Goal: Information Seeking & Learning: Learn about a topic

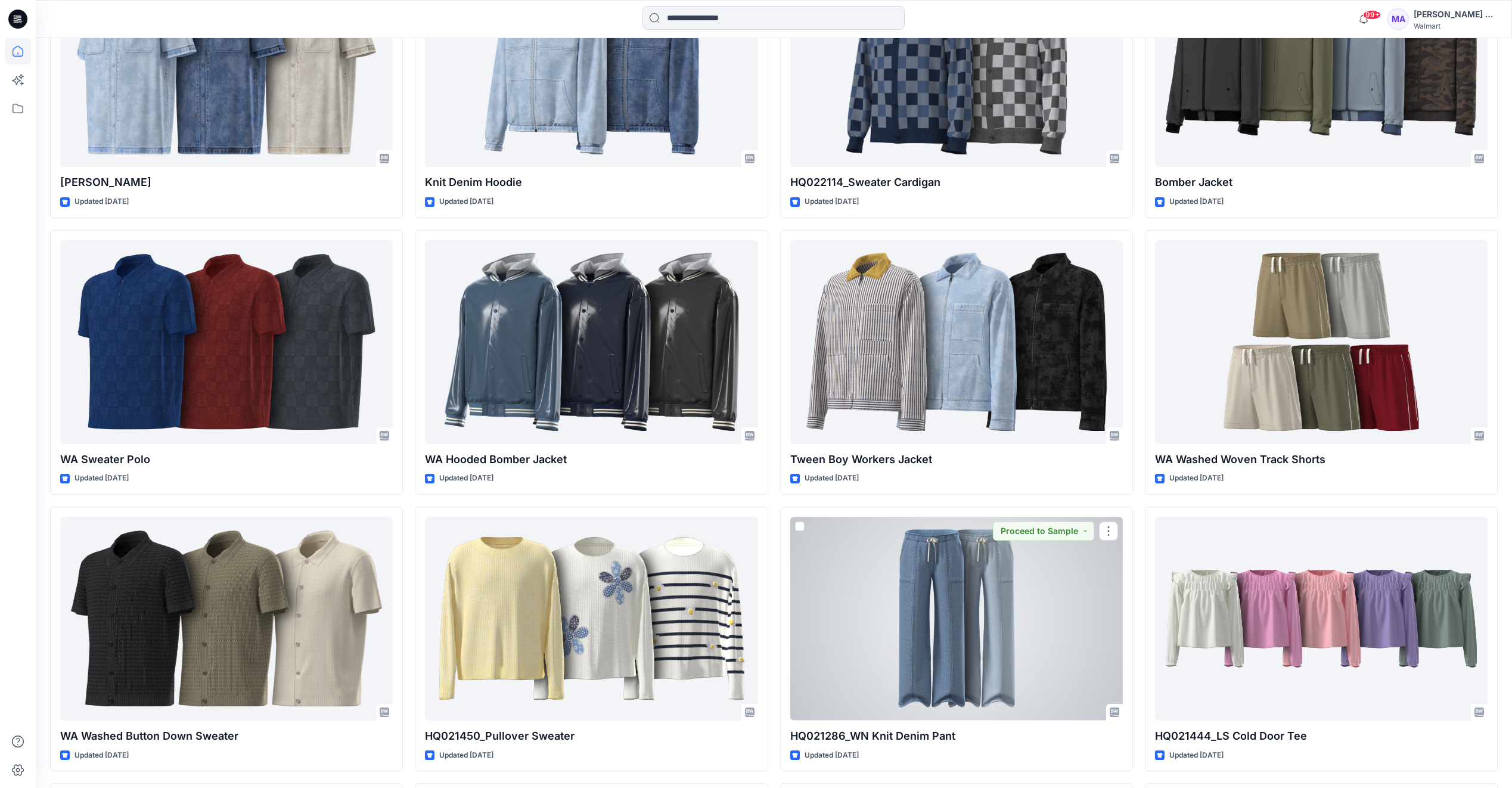
scroll to position [8410, 0]
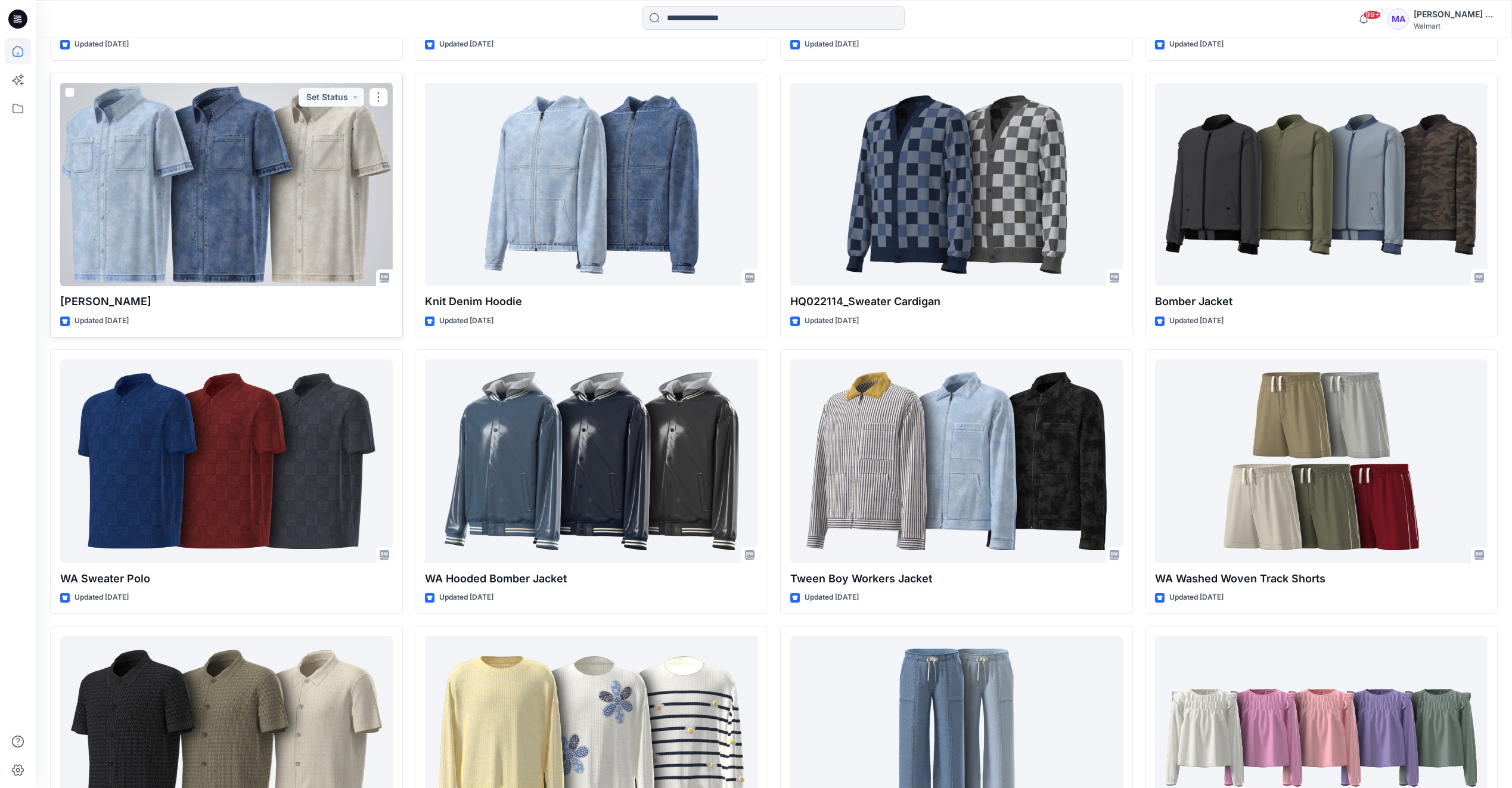
click at [166, 170] on div at bounding box center [227, 184] width 332 height 203
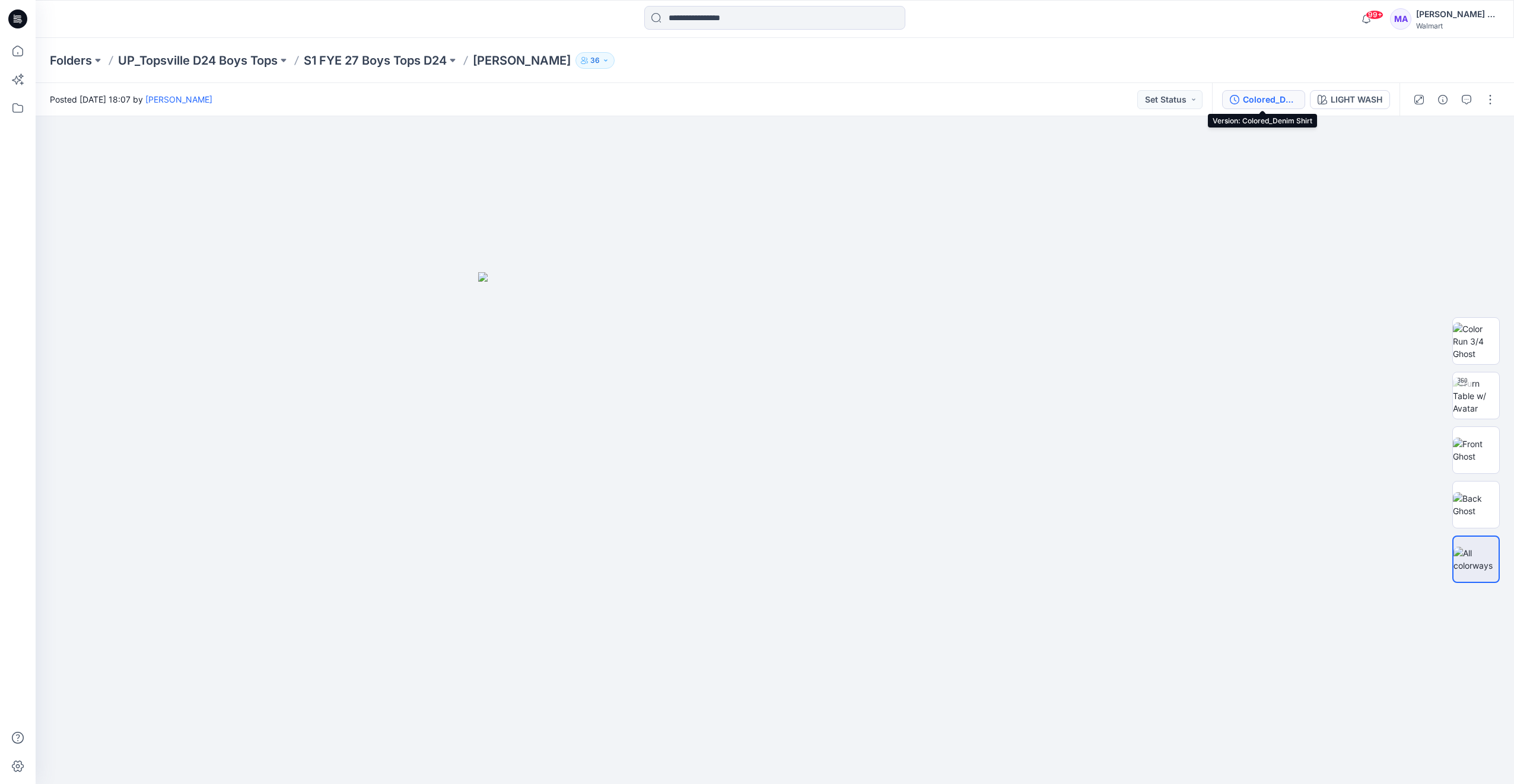
click at [1266, 100] on div "Colored_Denim Shirt" at bounding box center [1269, 99] width 54 height 13
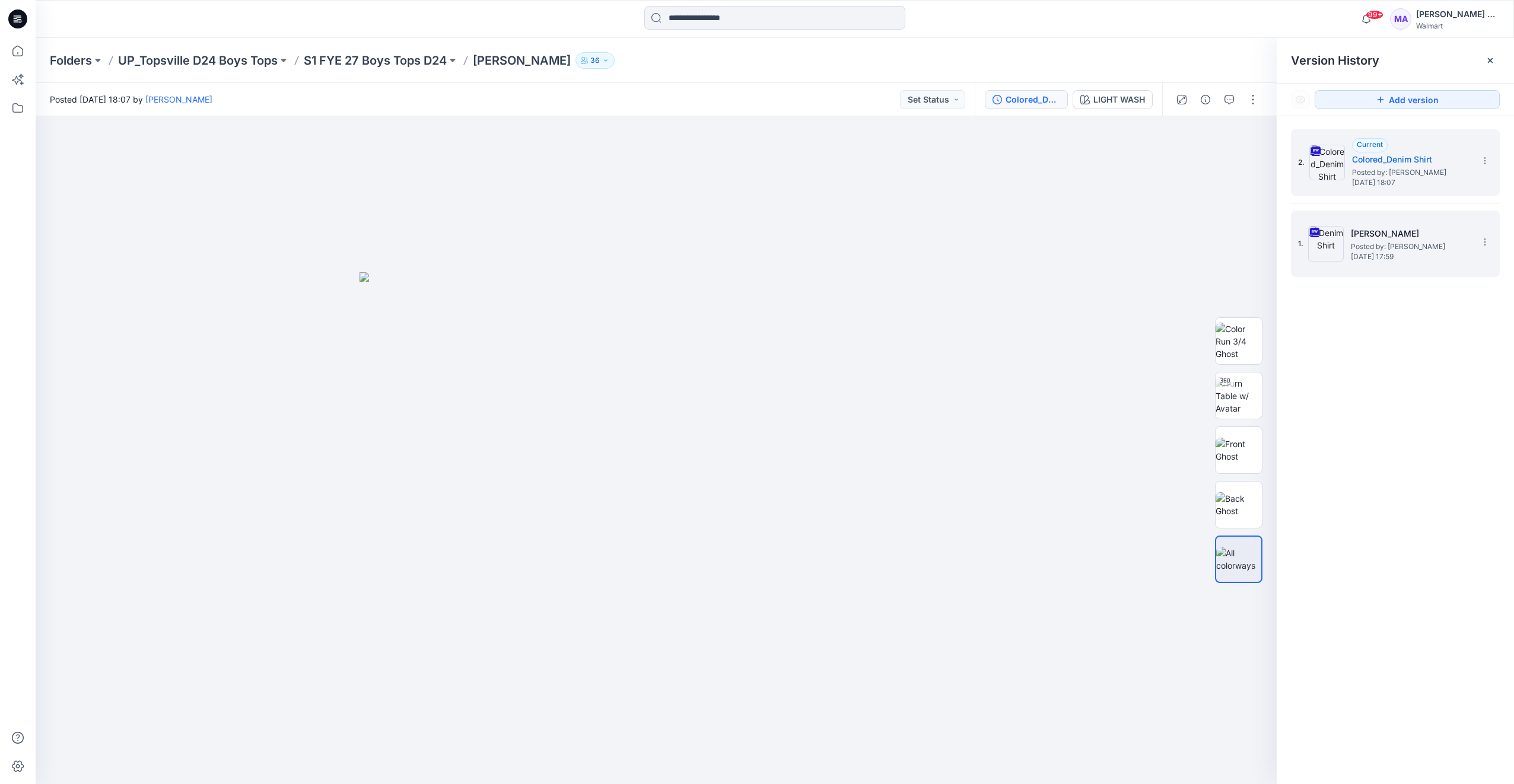
click at [1364, 245] on span "Posted by: [PERSON_NAME]" at bounding box center [1410, 246] width 119 height 12
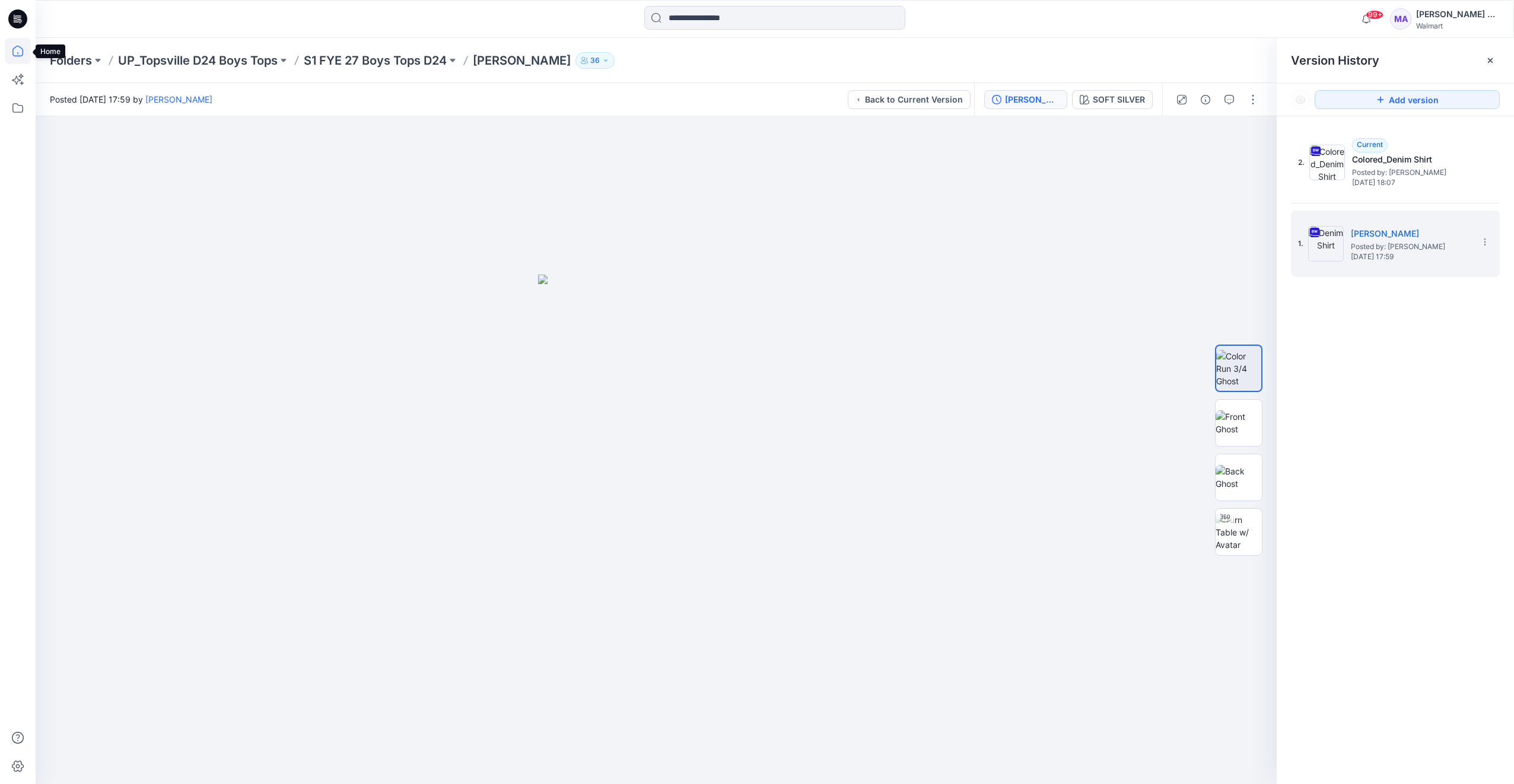
click at [21, 50] on icon at bounding box center [18, 50] width 26 height 26
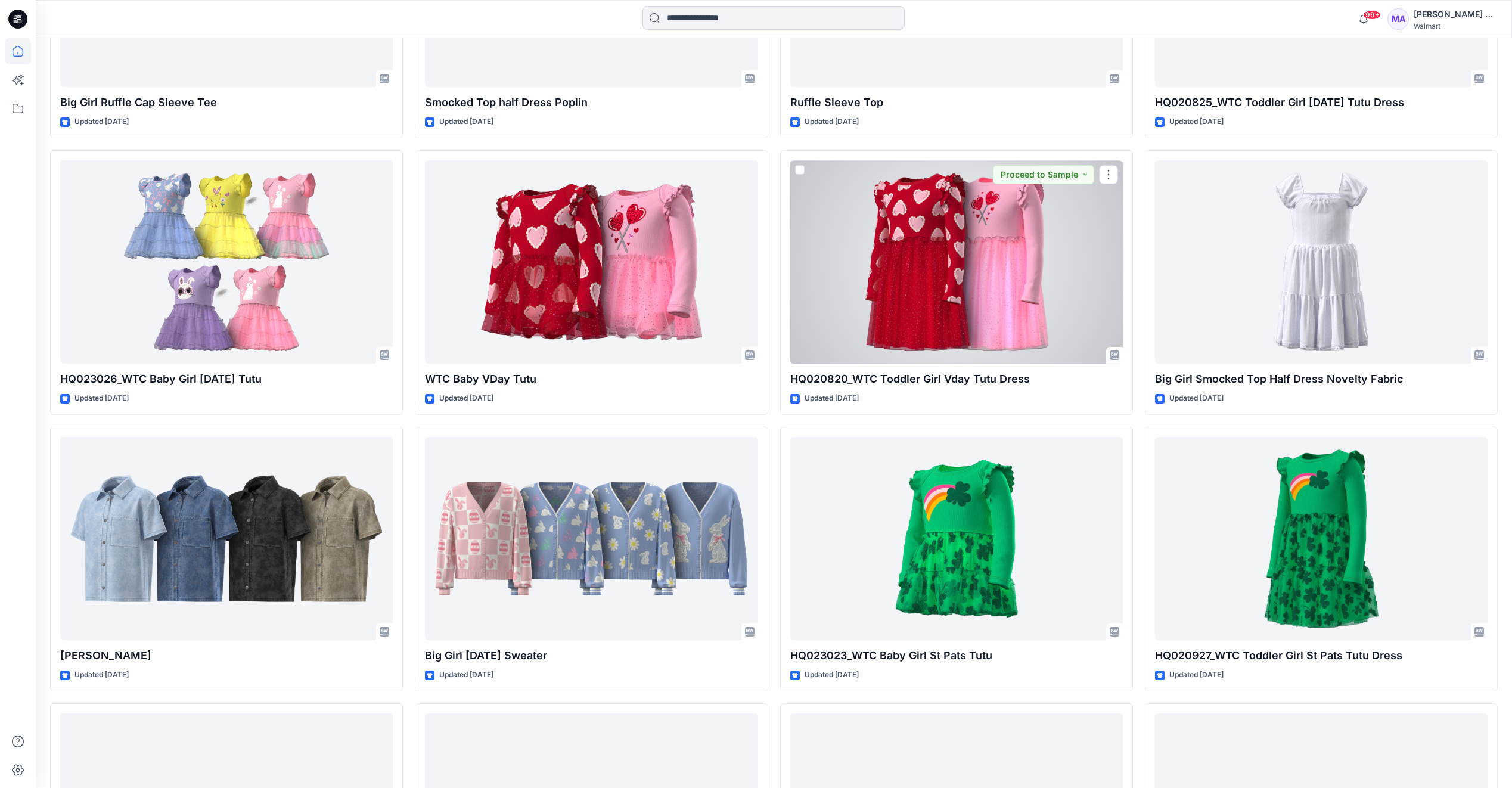
scroll to position [6141, 0]
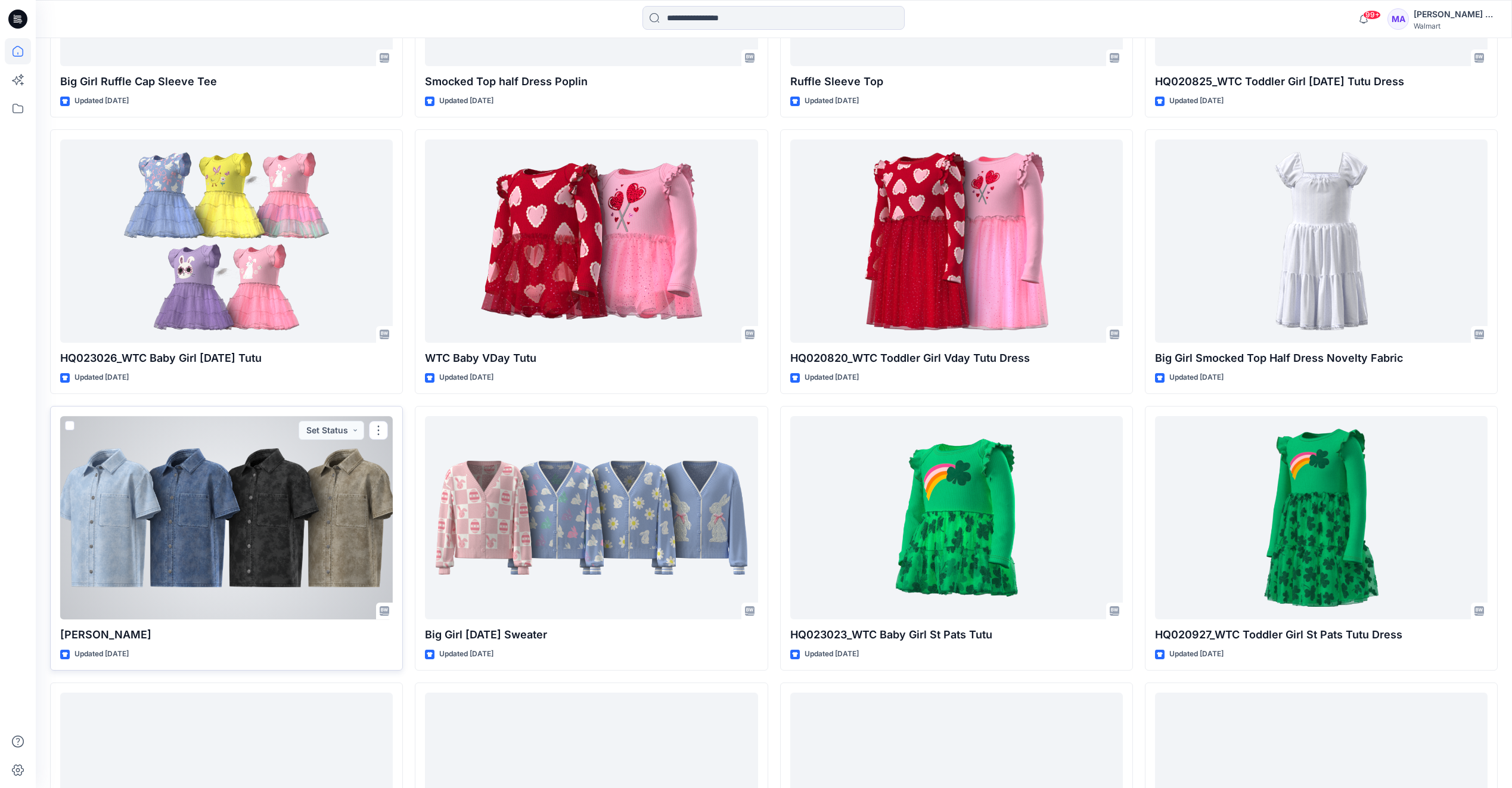
click at [207, 513] on div at bounding box center [227, 517] width 332 height 203
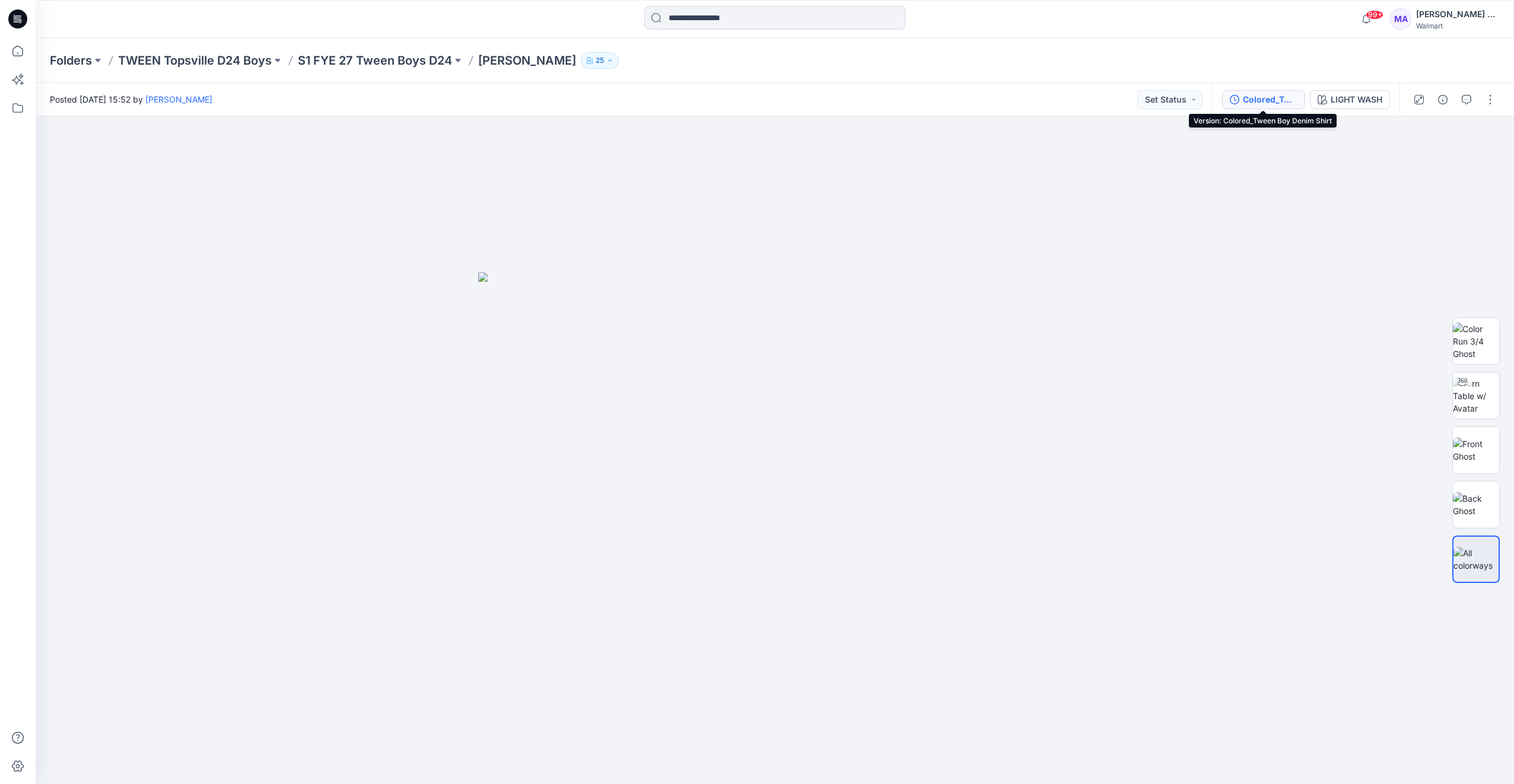
click at [1271, 100] on div "Colored_Tween Boy Denim Shirt" at bounding box center [1269, 99] width 54 height 13
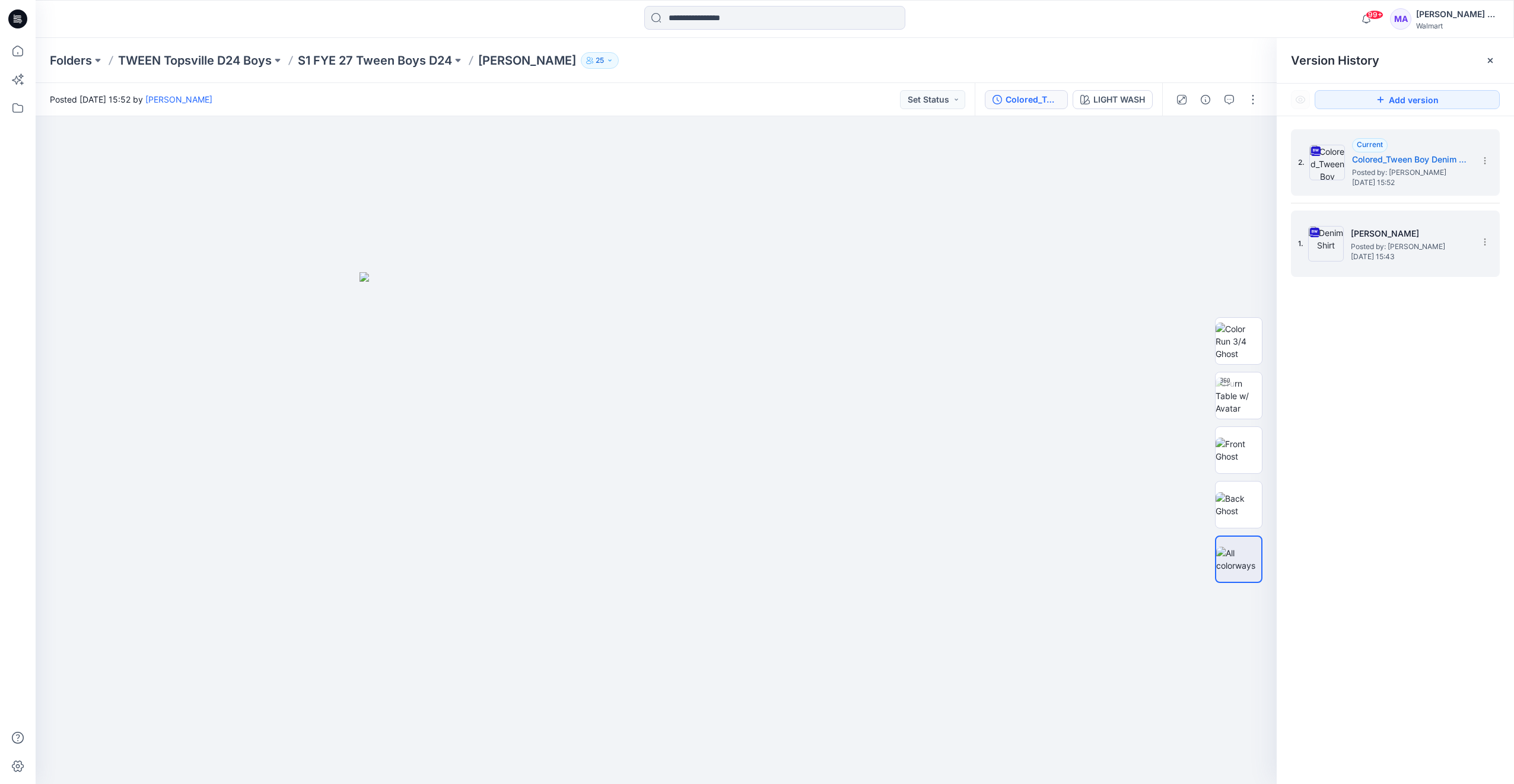
click at [1359, 248] on span "Posted by: [PERSON_NAME]" at bounding box center [1410, 246] width 119 height 12
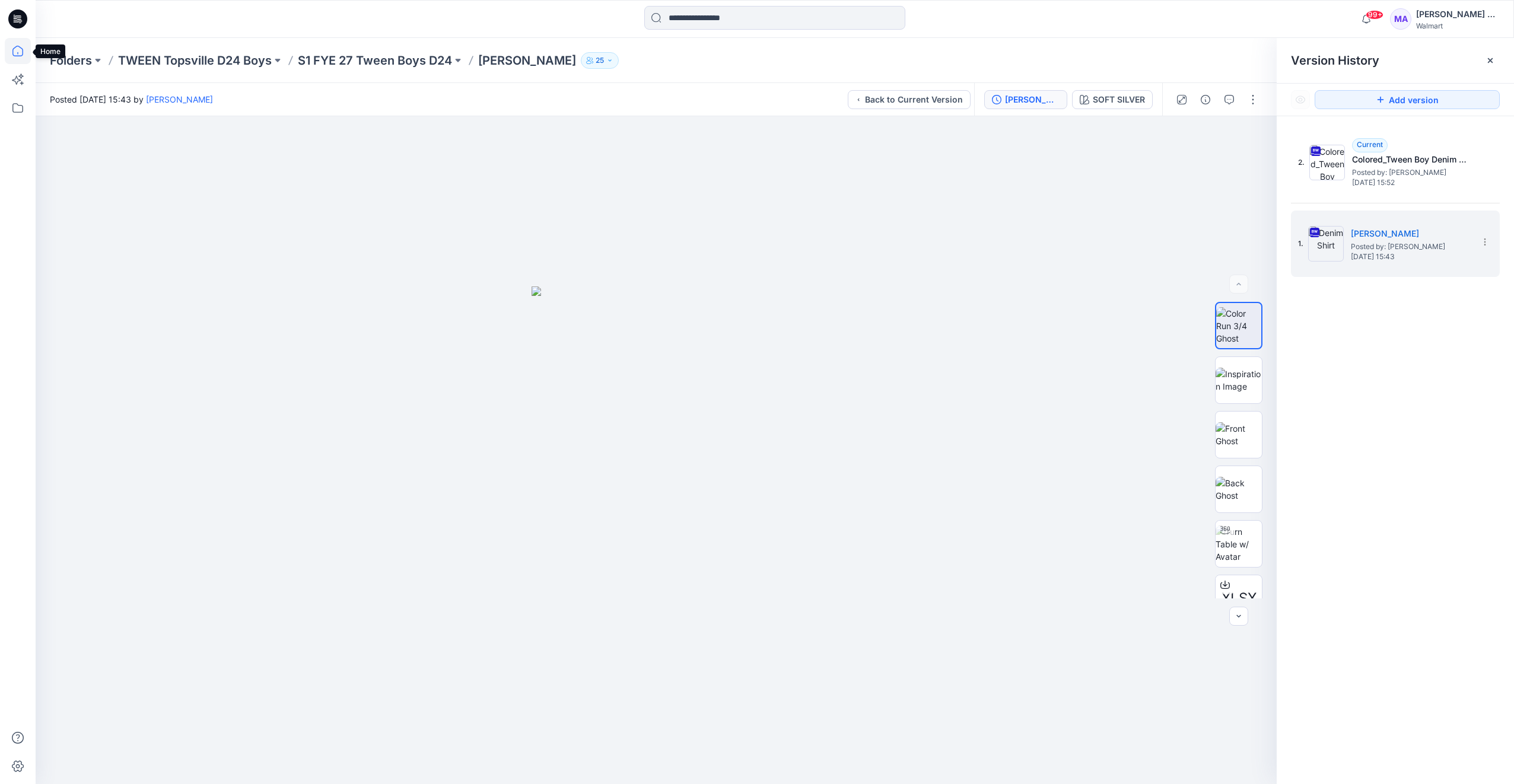
click at [15, 49] on icon at bounding box center [18, 50] width 26 height 26
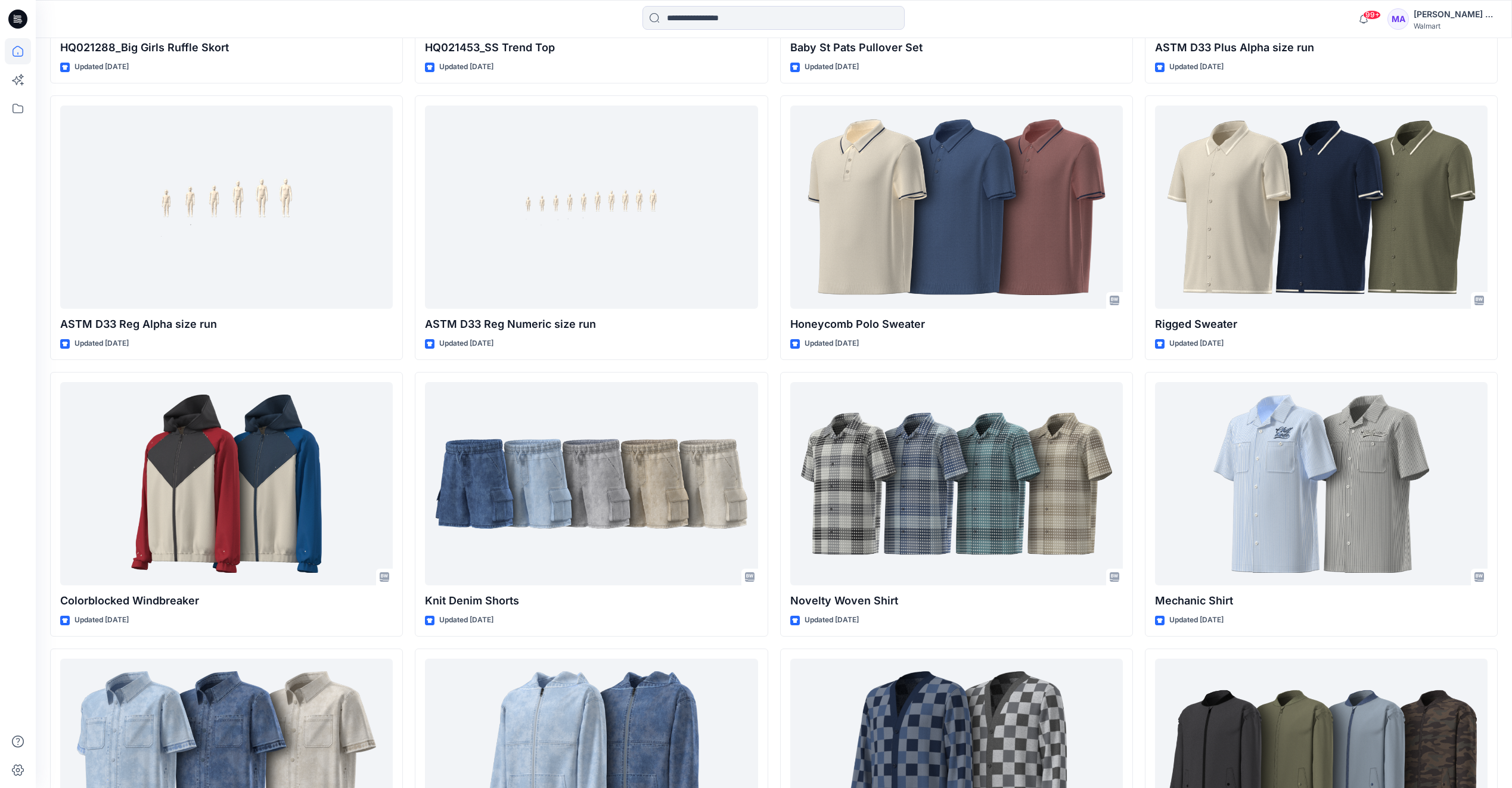
scroll to position [7857, 0]
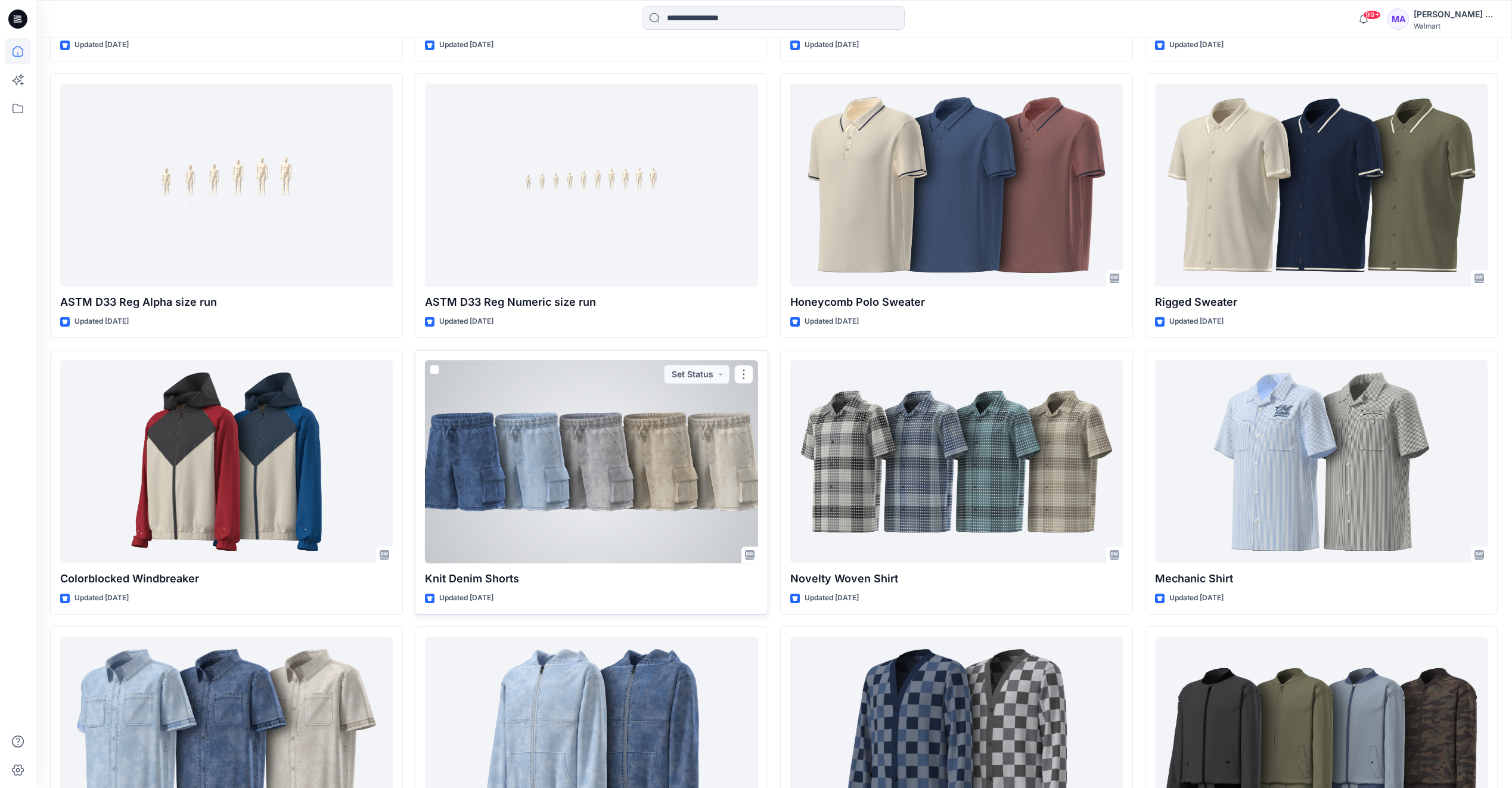
click at [563, 502] on div at bounding box center [591, 462] width 332 height 203
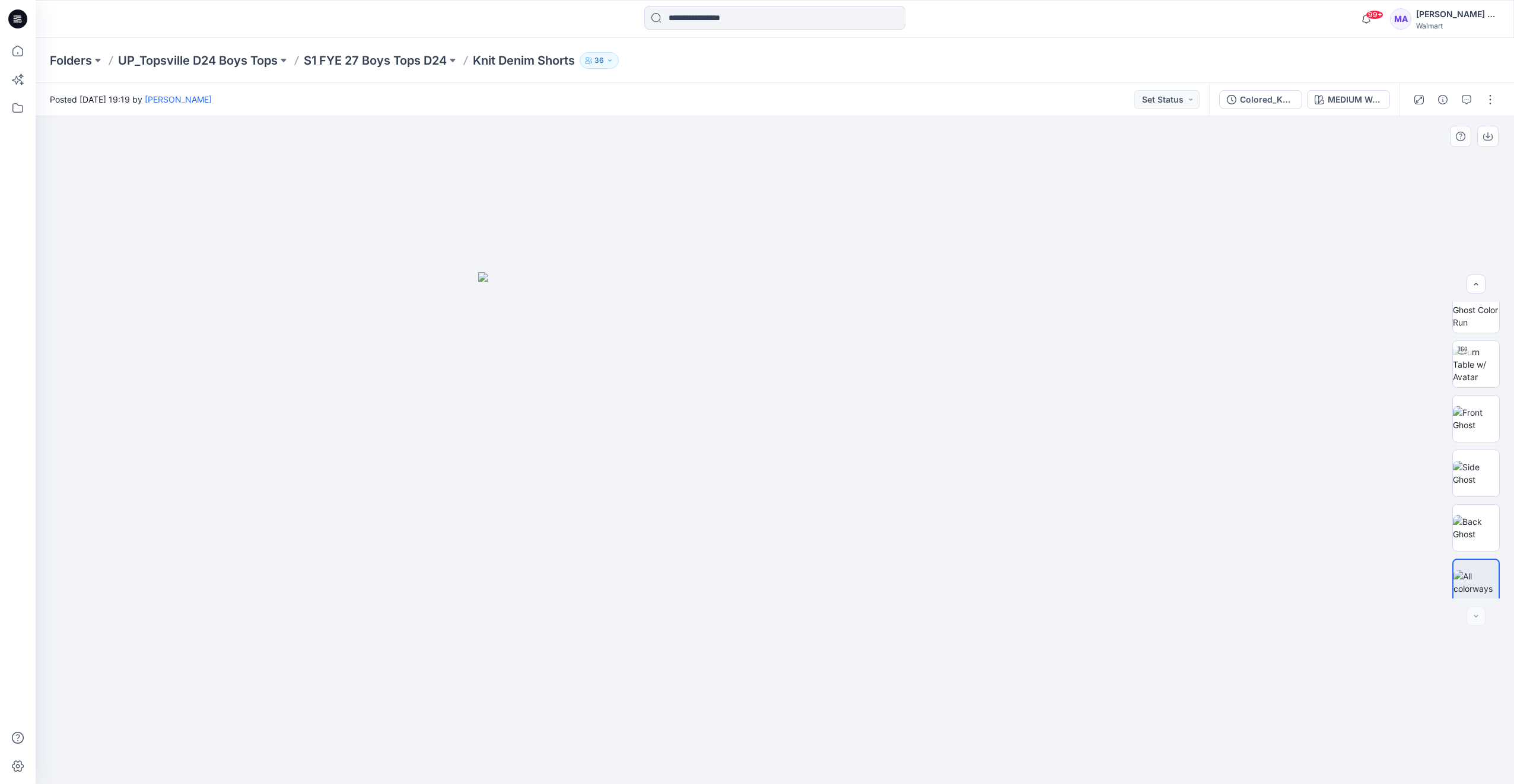
scroll to position [24, 0]
click at [1269, 104] on div "Colored_Knit Denim Shorts" at bounding box center [1266, 99] width 54 height 13
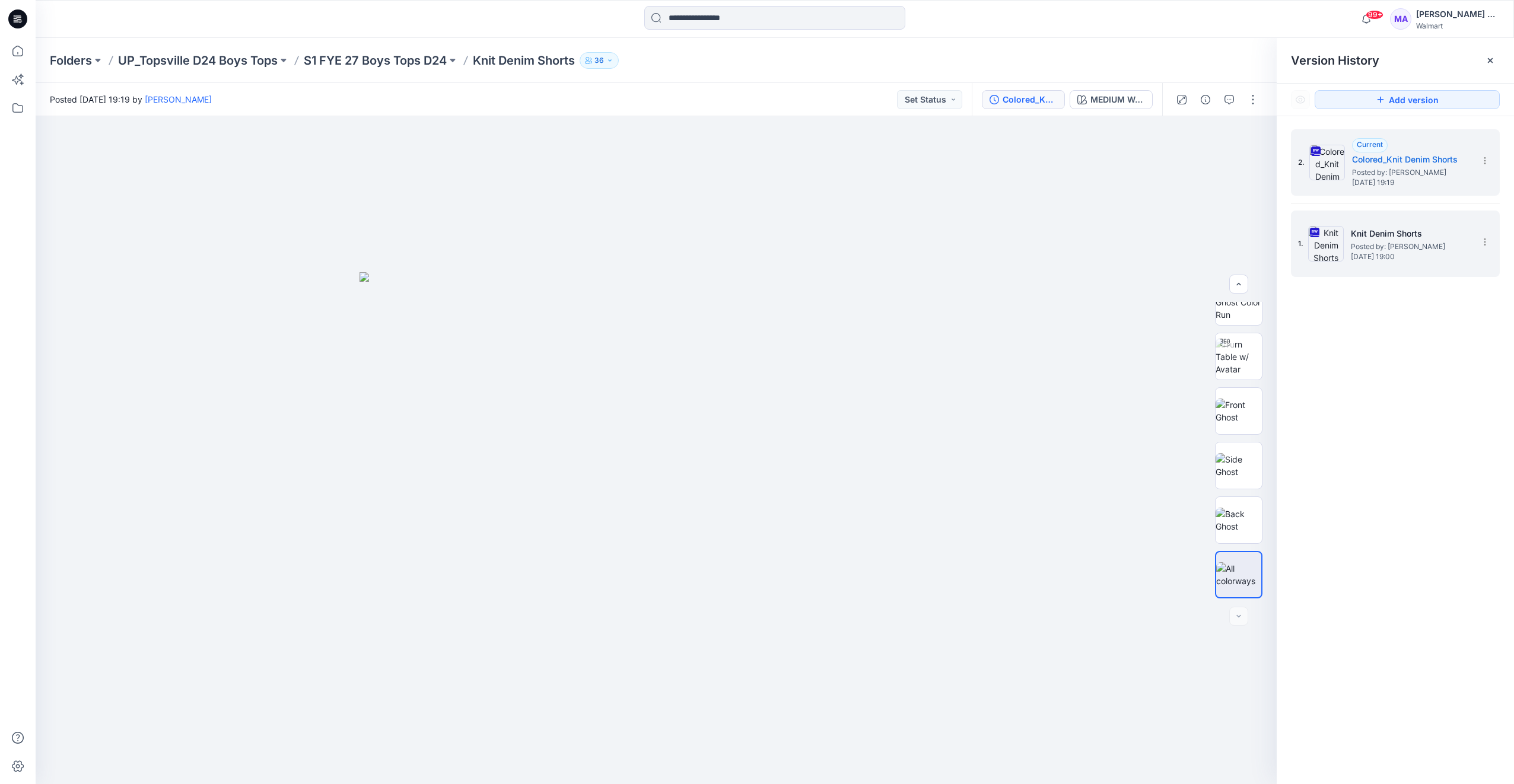
click at [1332, 244] on img at bounding box center [1326, 244] width 36 height 36
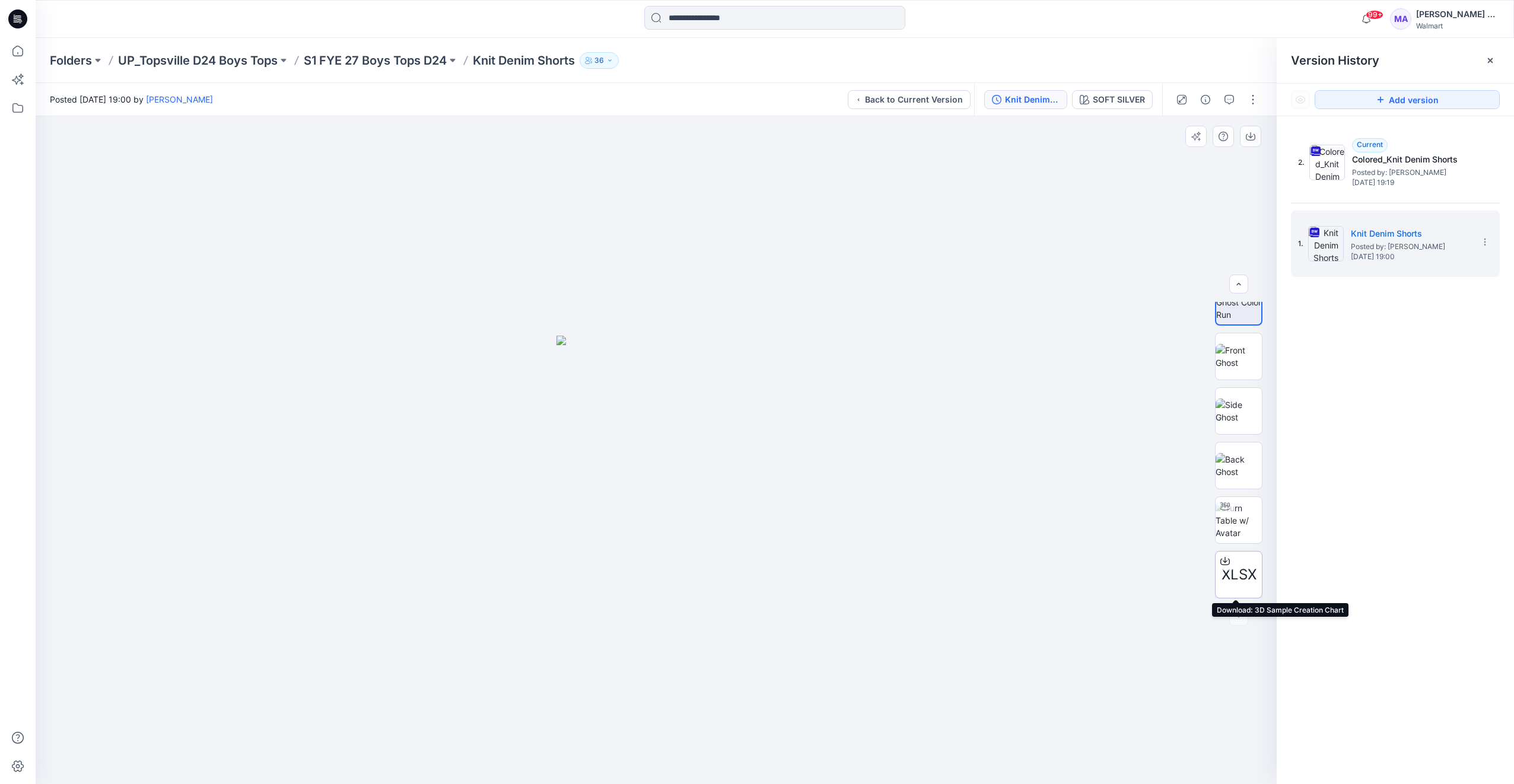
click at [1234, 577] on span "XLSX" at bounding box center [1239, 575] width 35 height 22
click at [1140, 215] on div at bounding box center [656, 449] width 1242 height 668
click at [1491, 63] on icon at bounding box center [1490, 60] width 10 height 10
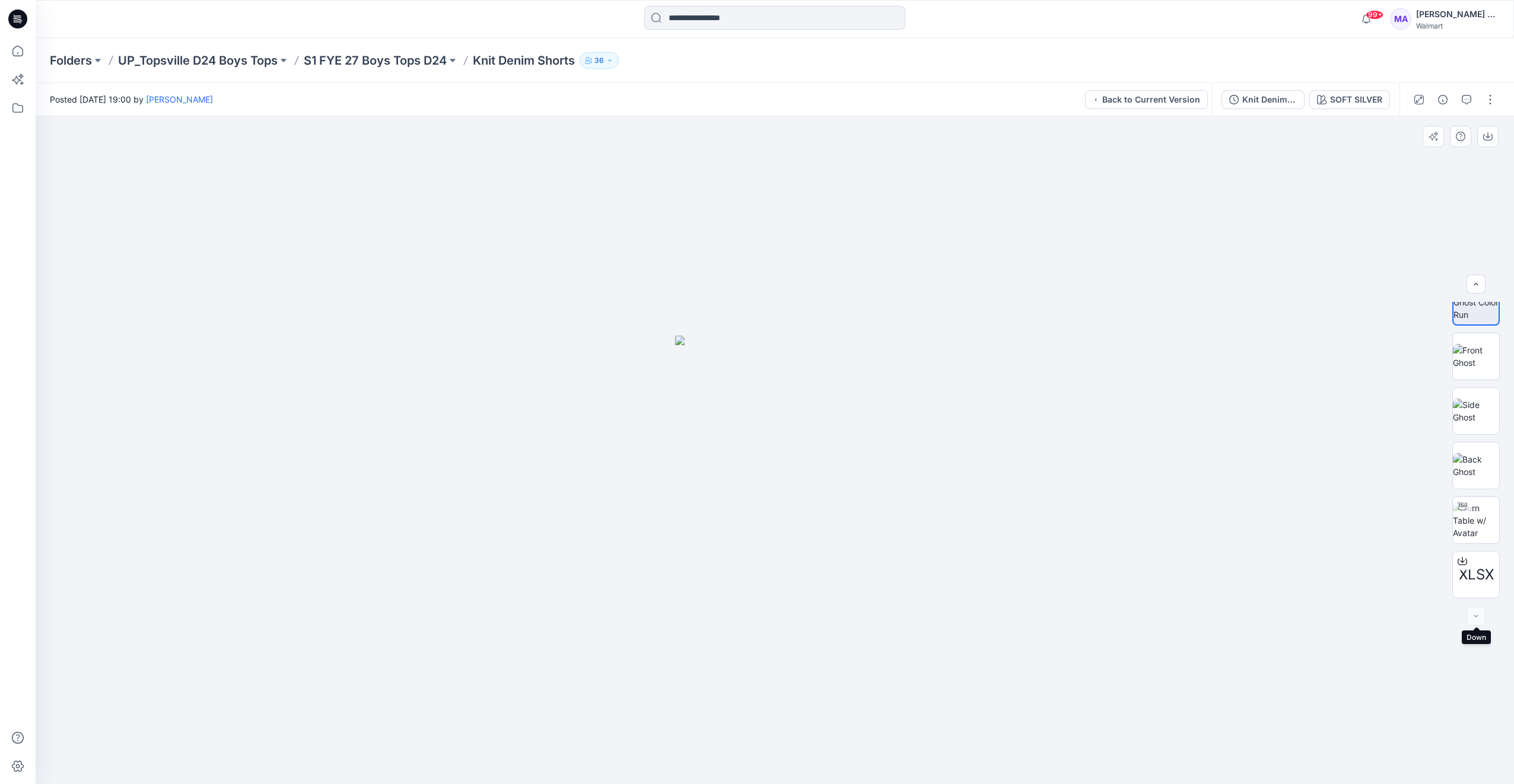
click at [1479, 617] on div at bounding box center [1475, 616] width 19 height 19
click at [20, 49] on icon at bounding box center [18, 50] width 26 height 26
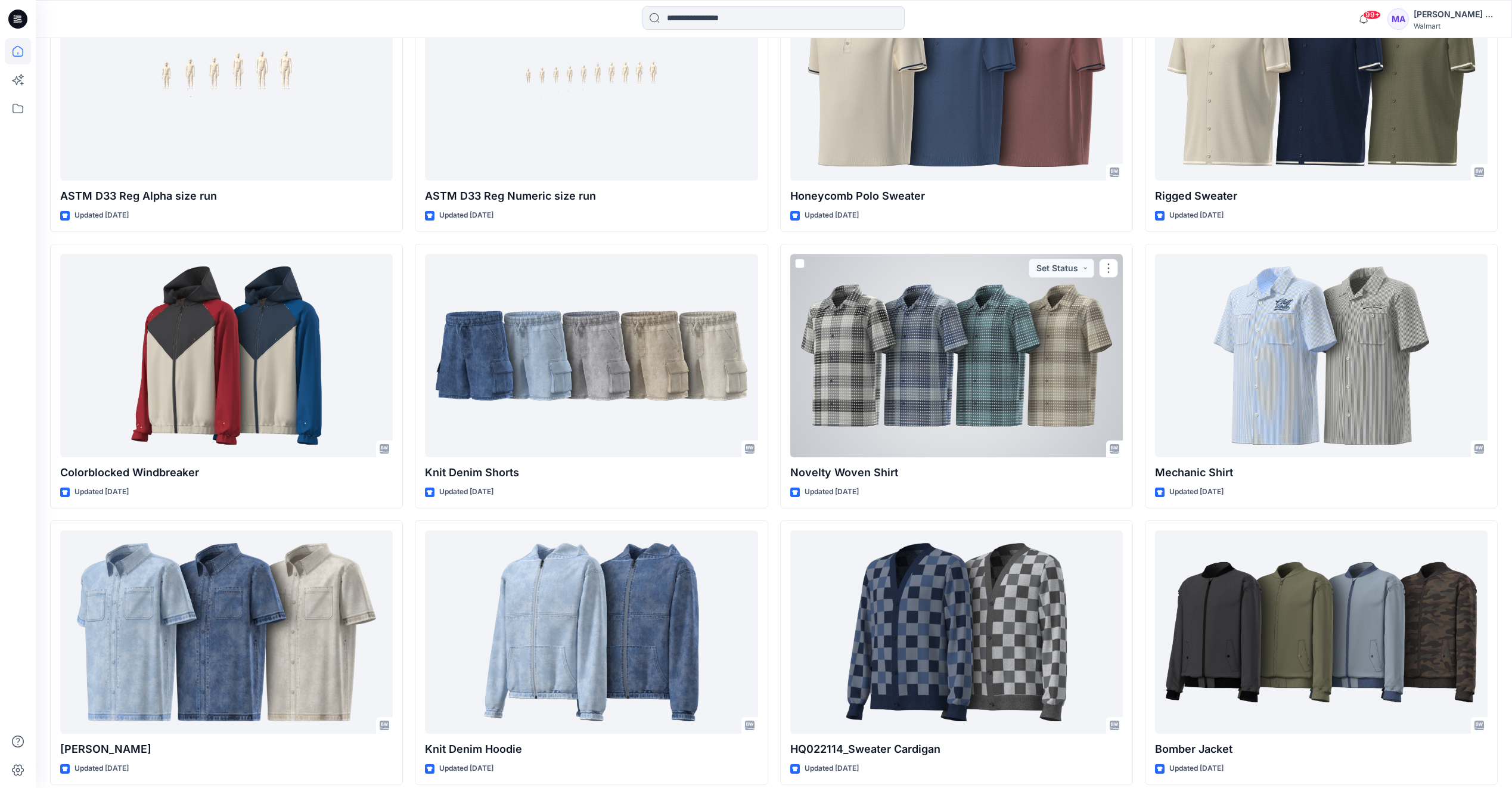
scroll to position [8017, 0]
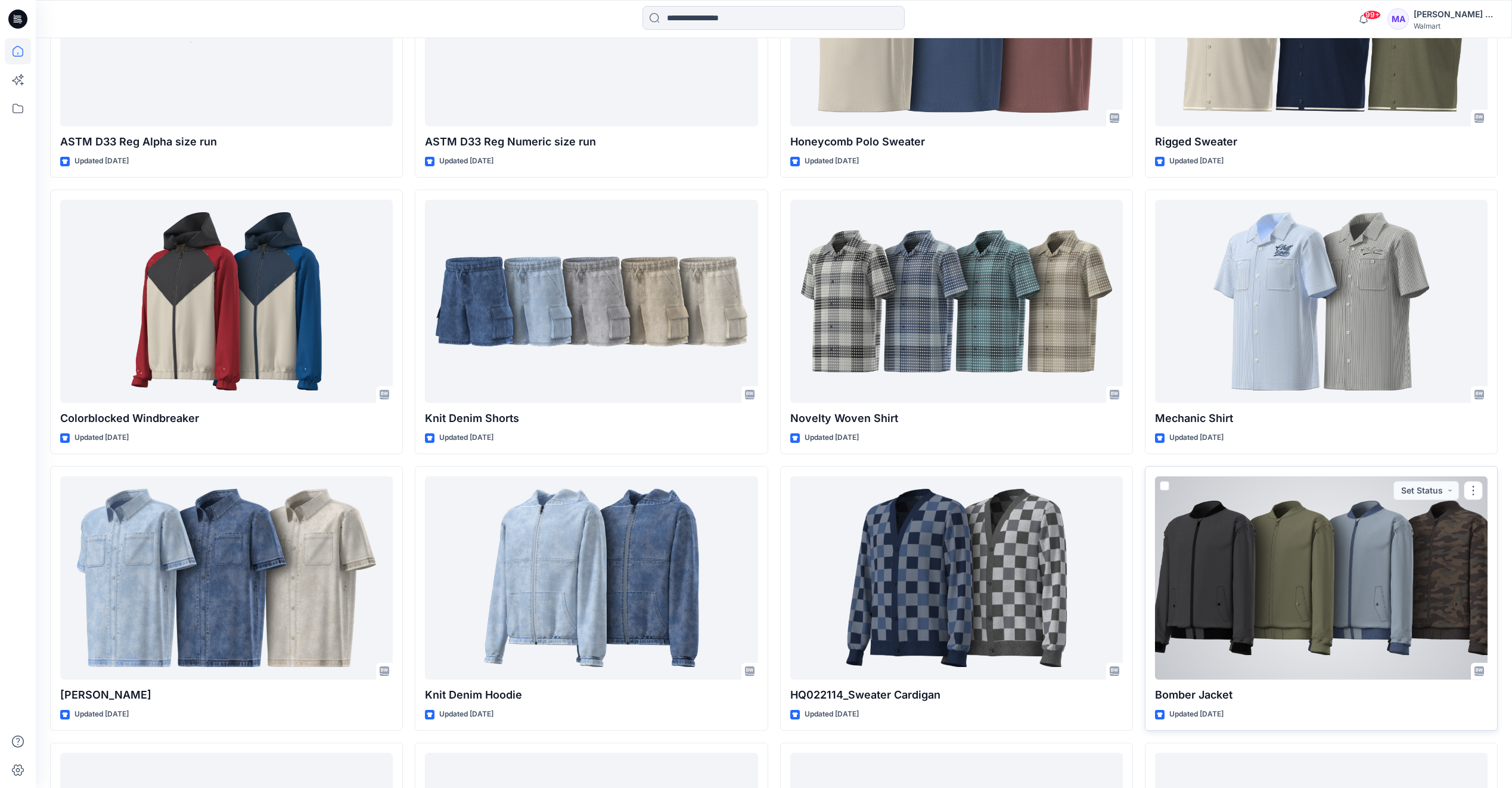
click at [1284, 555] on div at bounding box center [1321, 578] width 332 height 203
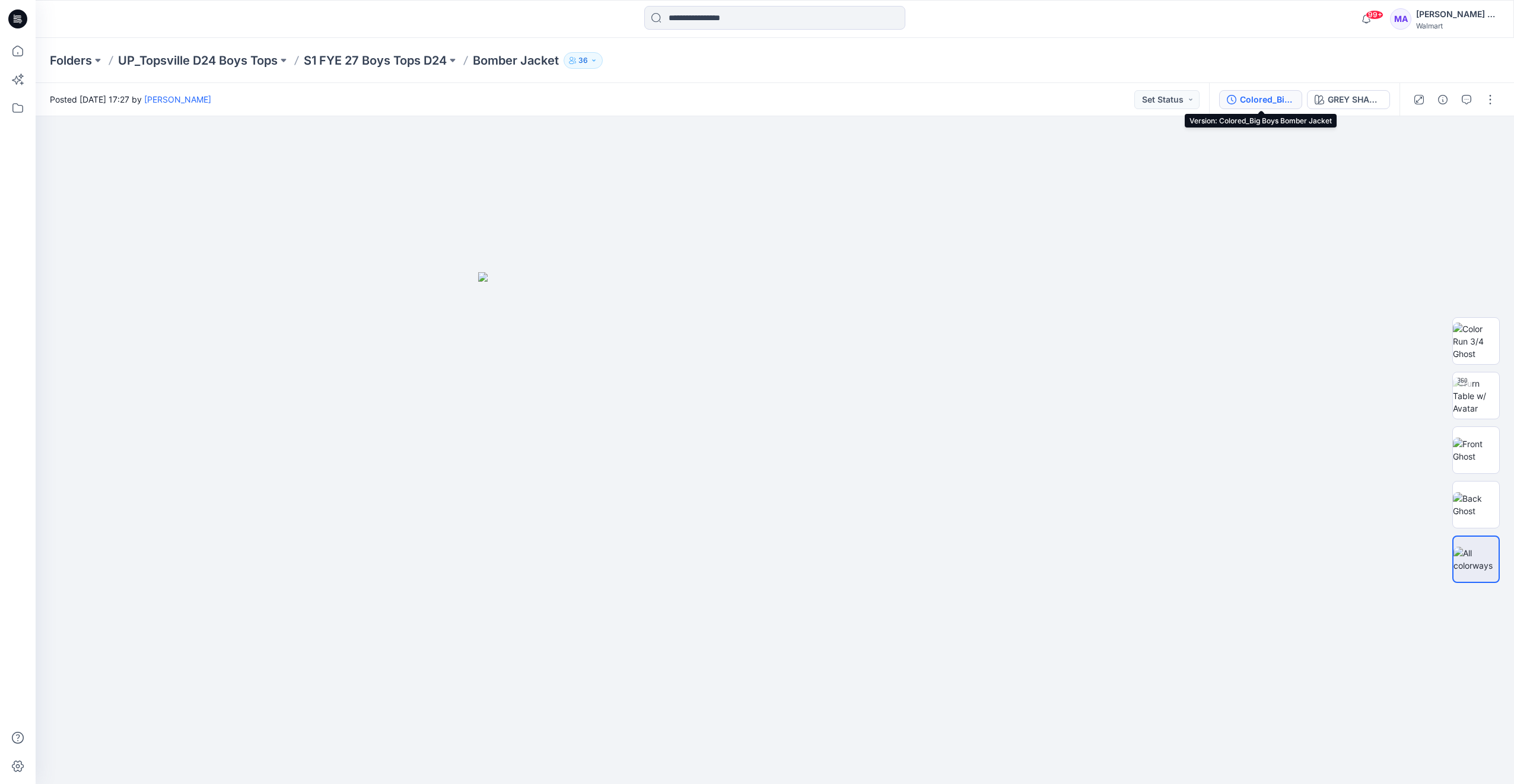
click at [1265, 101] on div "Colored_Big Boys Bomber Jacket" at bounding box center [1266, 99] width 54 height 13
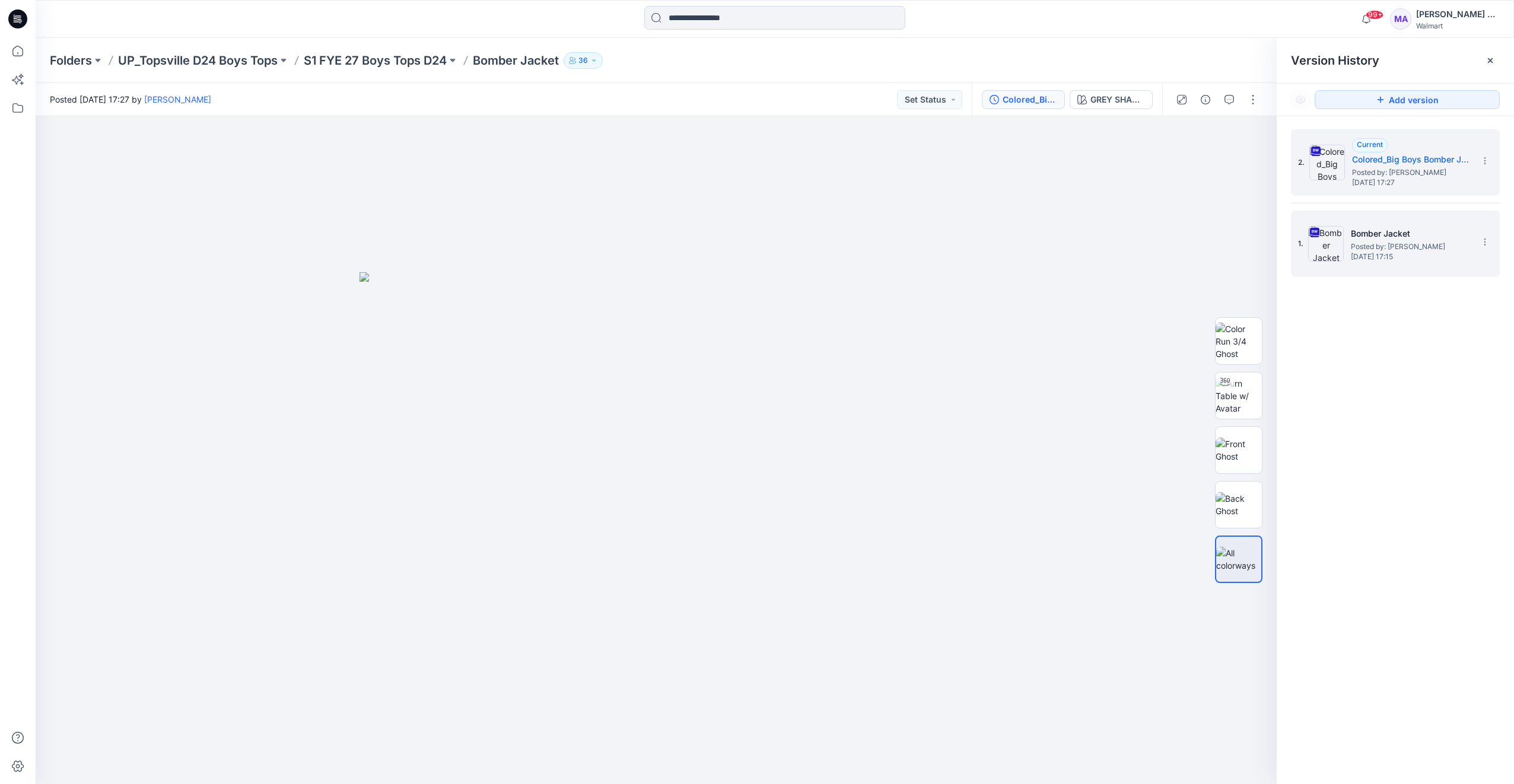
click at [1369, 253] on span "[DATE] 17:15" at bounding box center [1410, 256] width 119 height 8
click at [1378, 181] on span "[DATE] 17:27" at bounding box center [1412, 182] width 119 height 8
click at [29, 49] on icon at bounding box center [18, 50] width 26 height 26
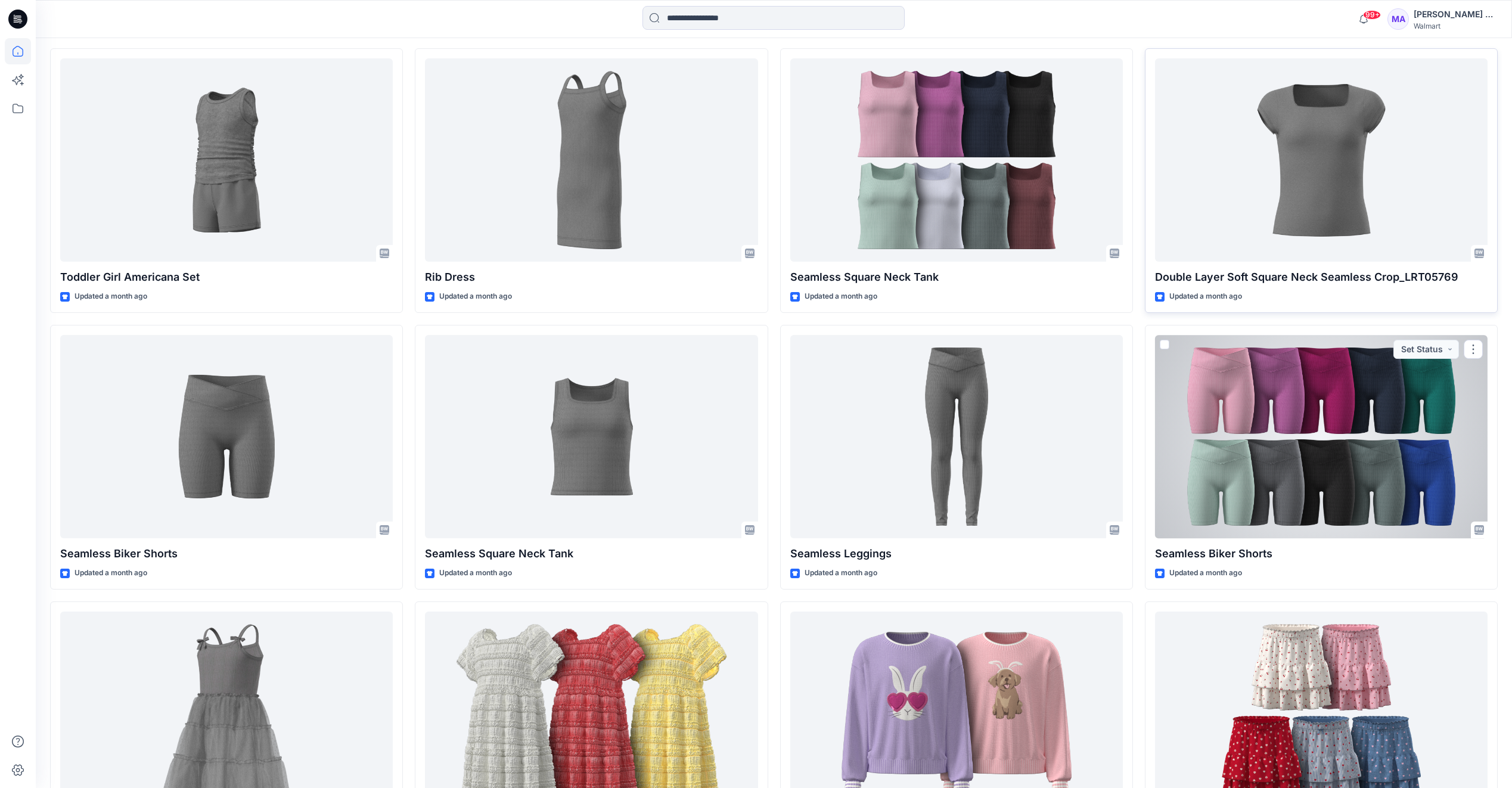
scroll to position [4583, 0]
